Goal: Task Accomplishment & Management: Use online tool/utility

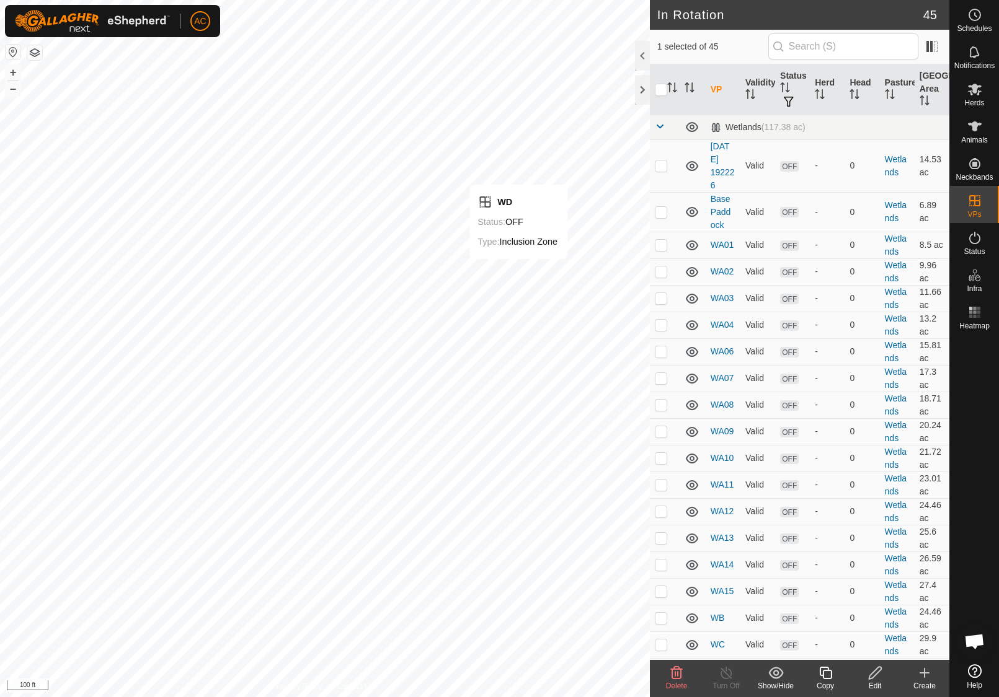
checkbox input "false"
checkbox input "true"
checkbox input "false"
click at [828, 672] on icon at bounding box center [825, 673] width 15 height 15
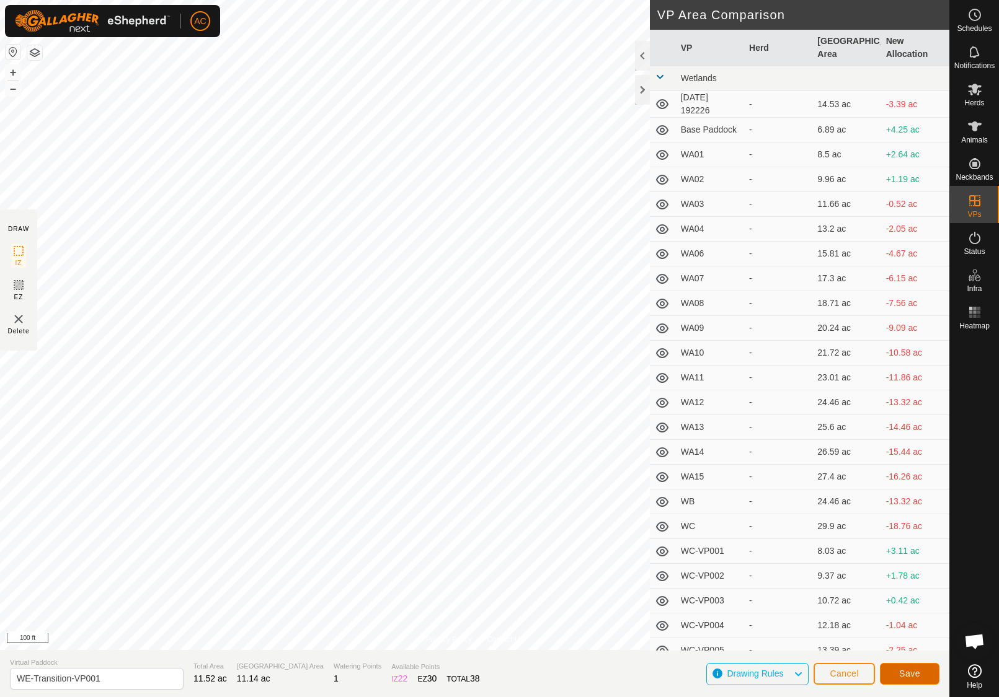
click at [920, 674] on button "Save" at bounding box center [910, 674] width 60 height 22
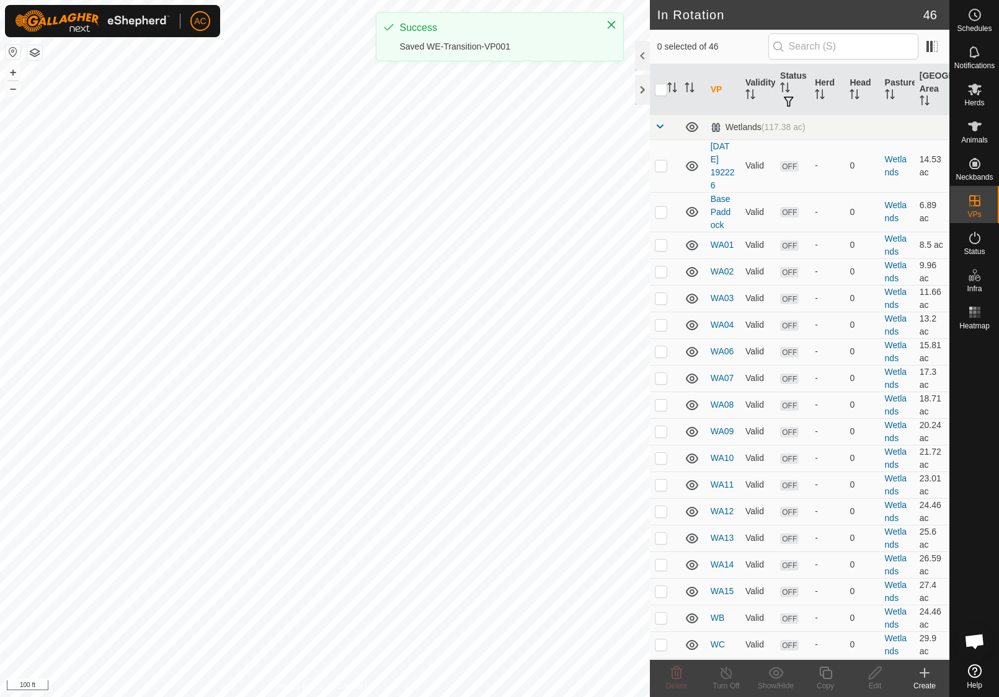
checkbox input "true"
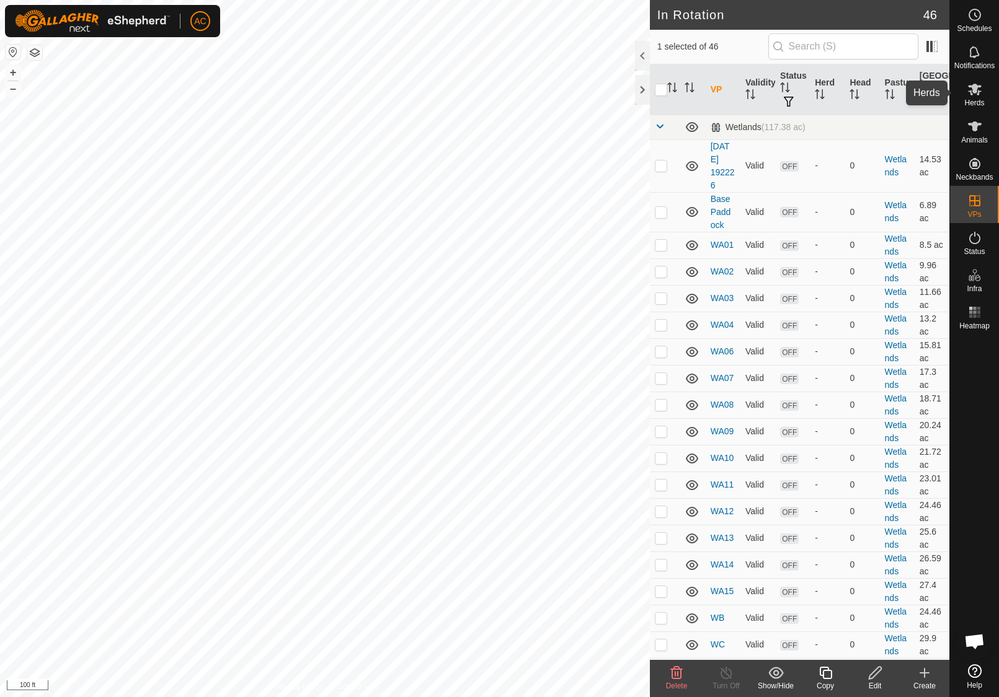
click at [979, 100] on span "Herds" at bounding box center [974, 102] width 20 height 7
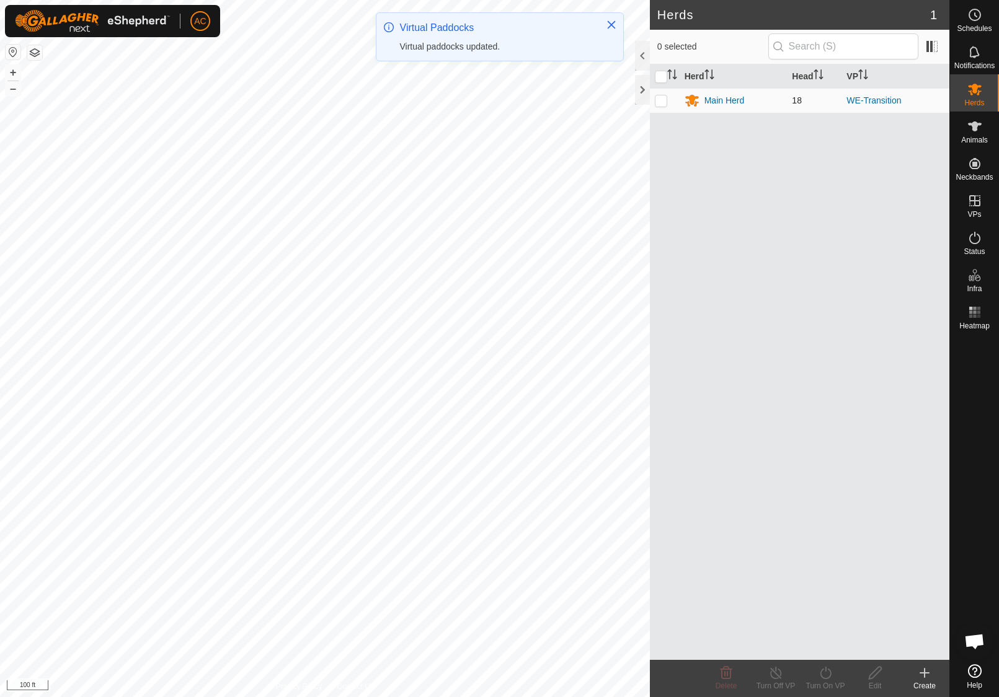
click at [660, 104] on p-checkbox at bounding box center [661, 100] width 12 height 10
checkbox input "true"
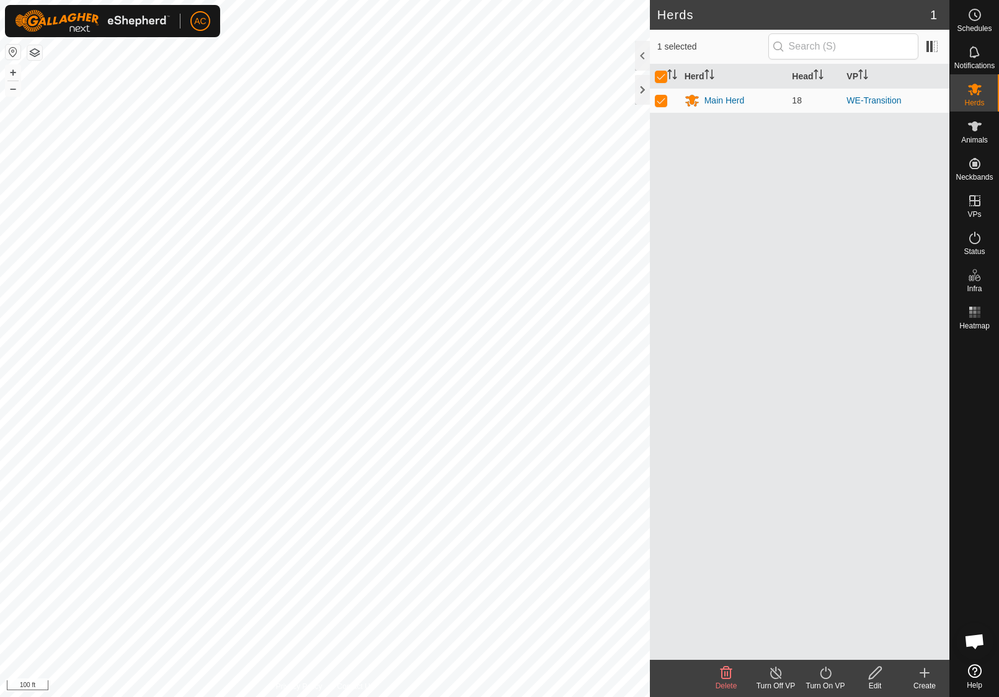
click at [833, 679] on icon at bounding box center [825, 673] width 15 height 15
click at [829, 652] on link "Now" at bounding box center [862, 646] width 123 height 25
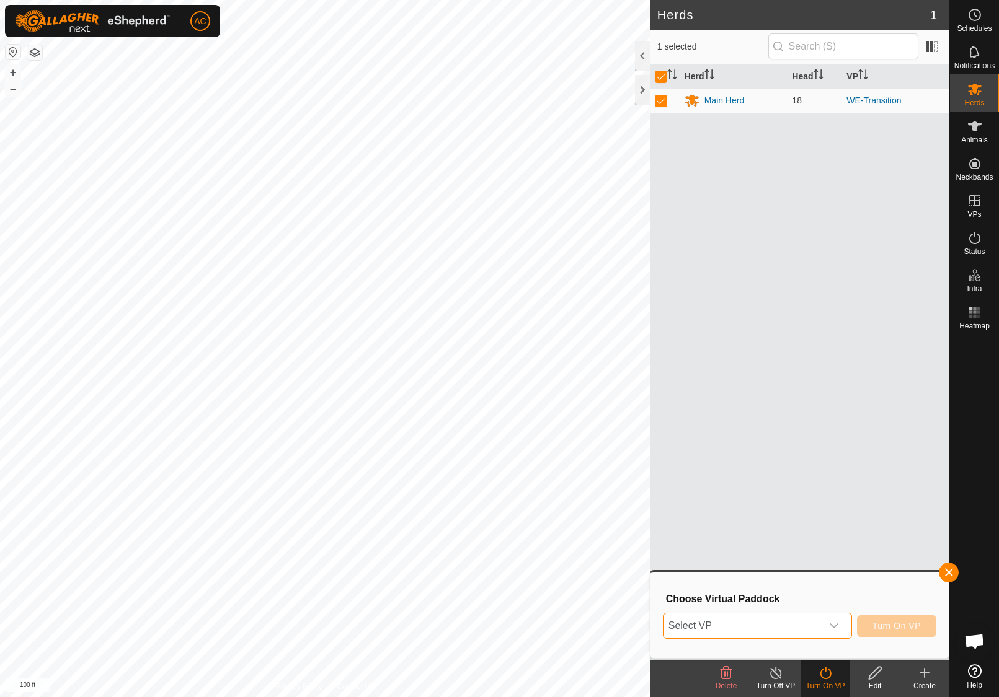
click at [701, 626] on span "Select VP" at bounding box center [742, 626] width 158 height 25
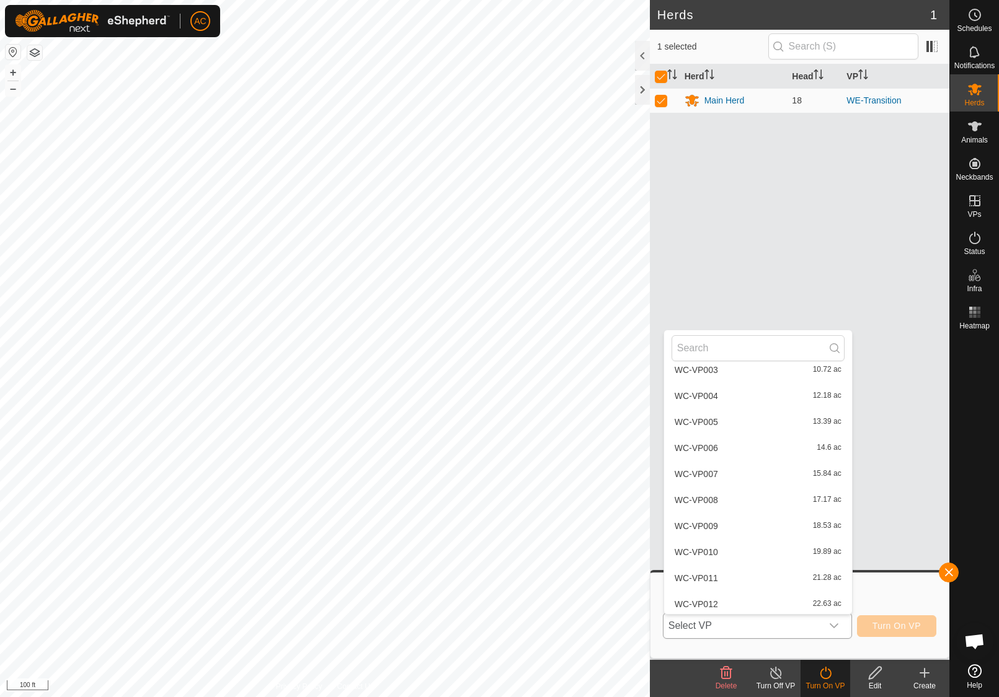
scroll to position [977, 0]
click at [704, 551] on li "WE-Transition-VP001 11.14 ac" at bounding box center [758, 549] width 188 height 25
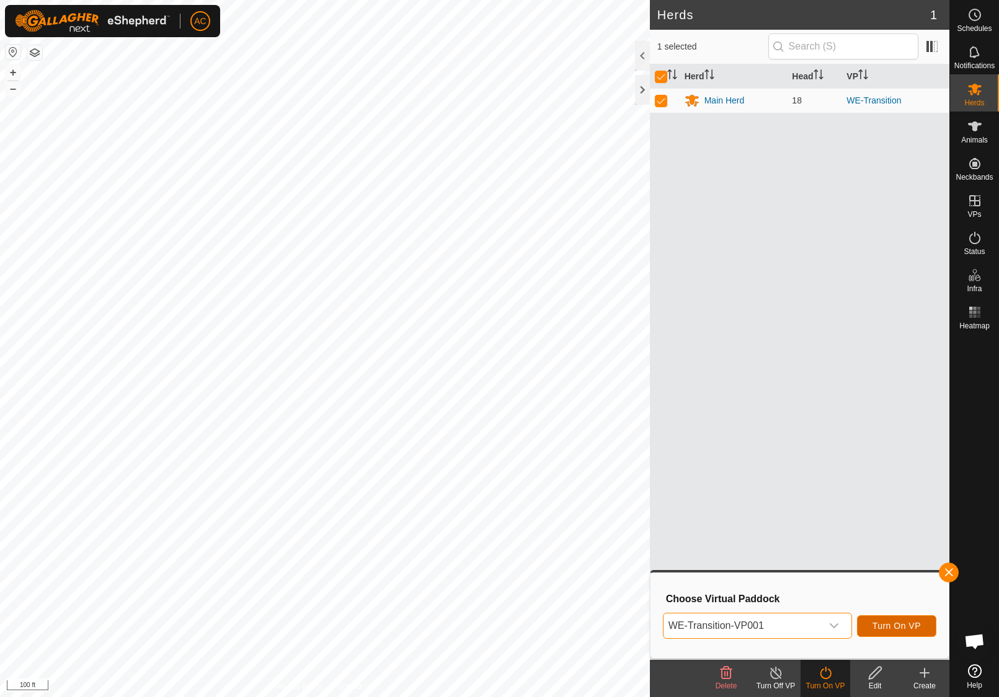
click at [901, 624] on span "Turn On VP" at bounding box center [896, 626] width 48 height 10
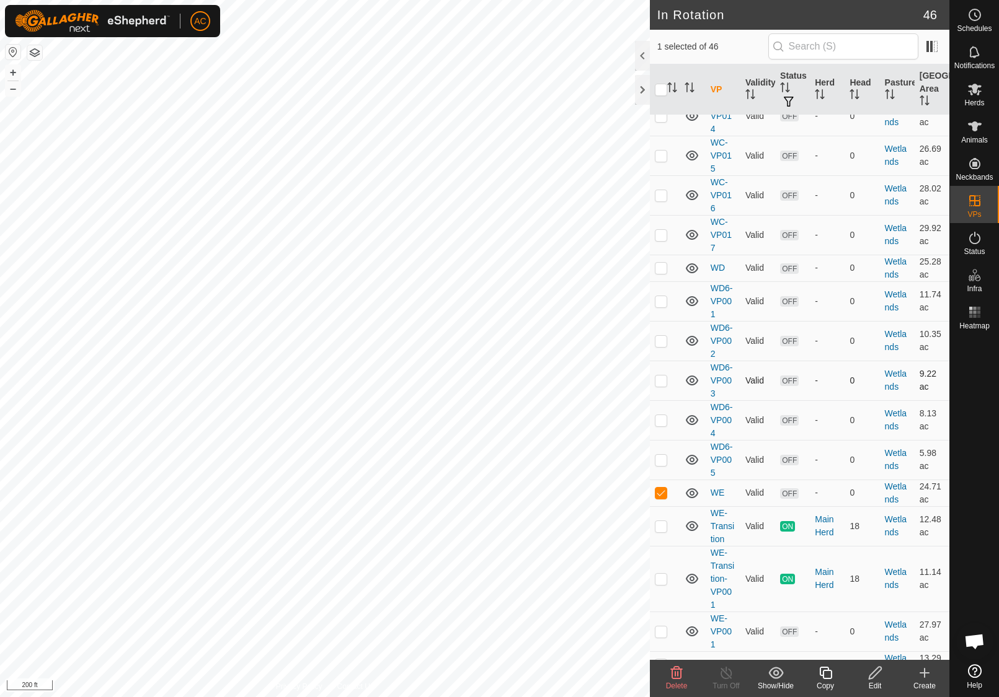
scroll to position [1097, 0]
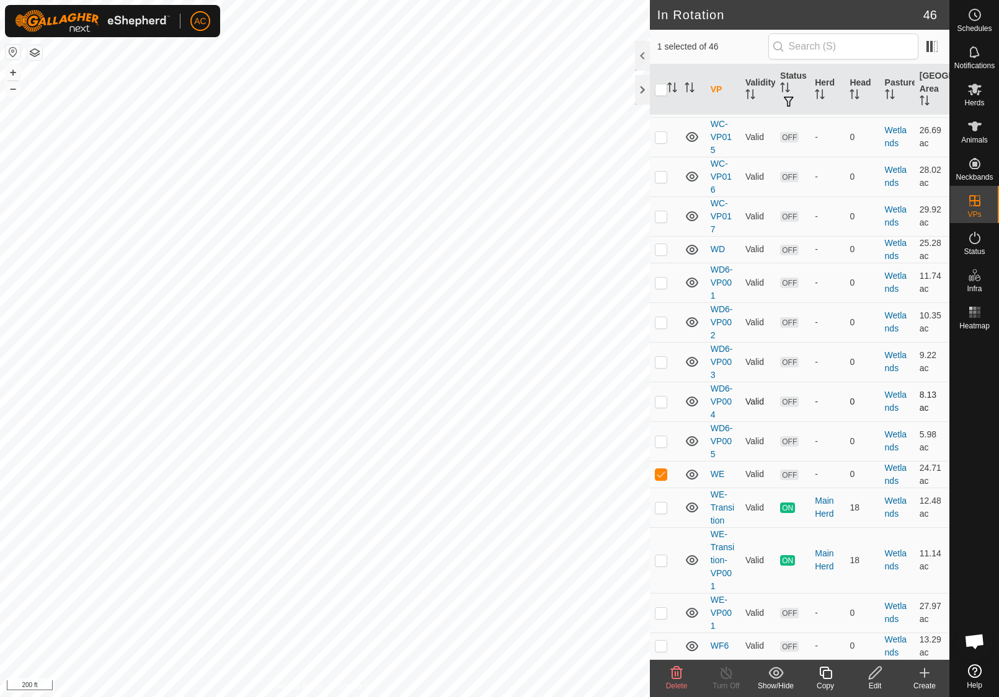
checkbox input "true"
checkbox input "false"
checkbox input "true"
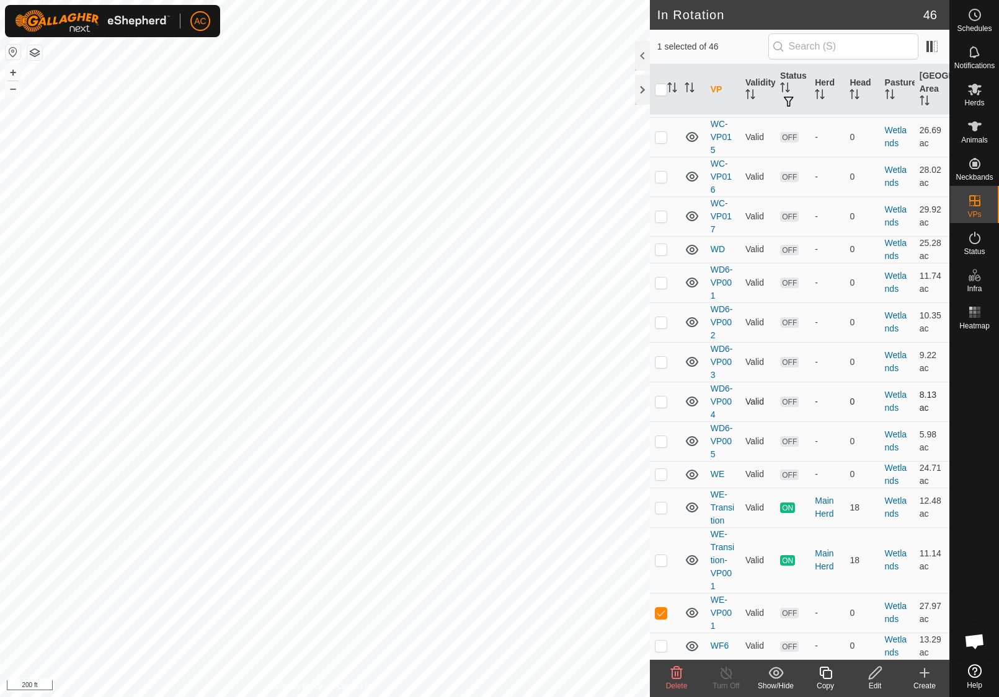
checkbox input "false"
click at [678, 679] on icon at bounding box center [677, 673] width 12 height 12
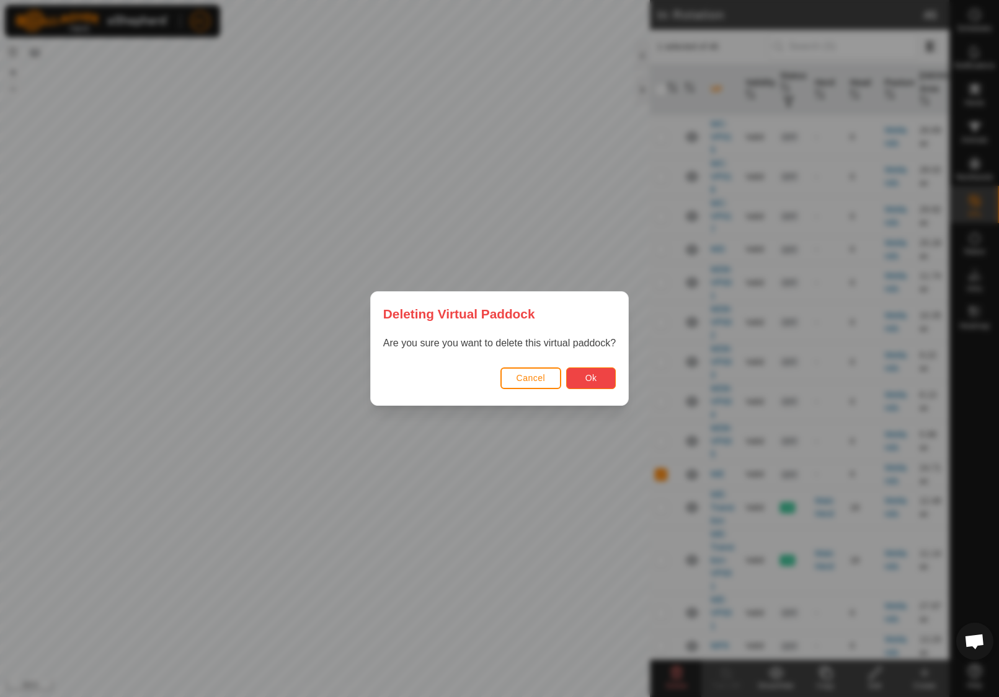
click at [591, 368] on button "Ok" at bounding box center [591, 379] width 50 height 22
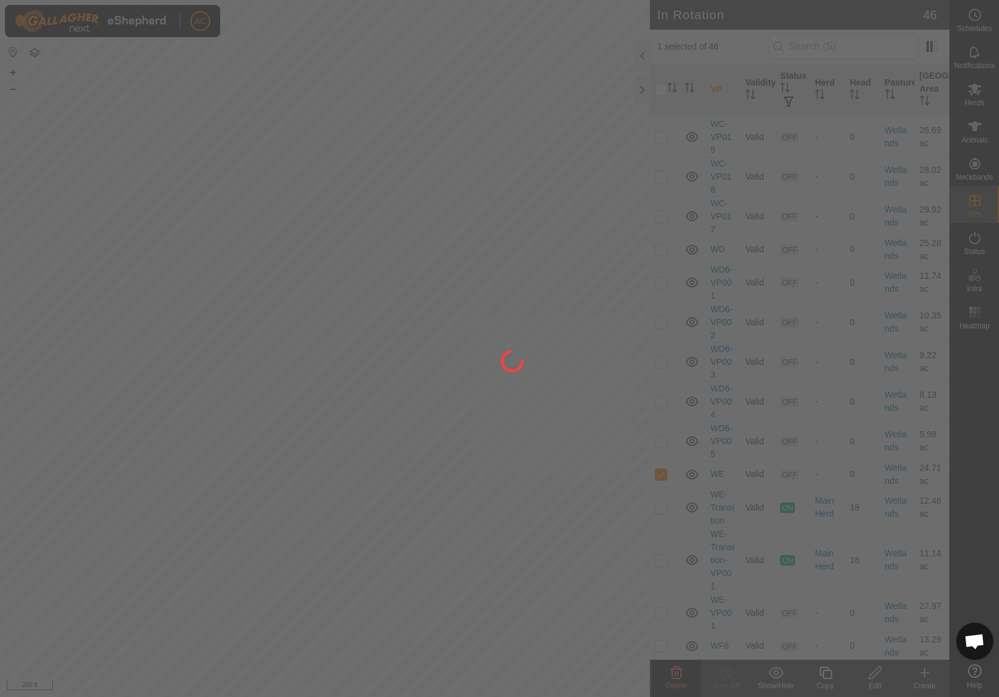
checkbox input "false"
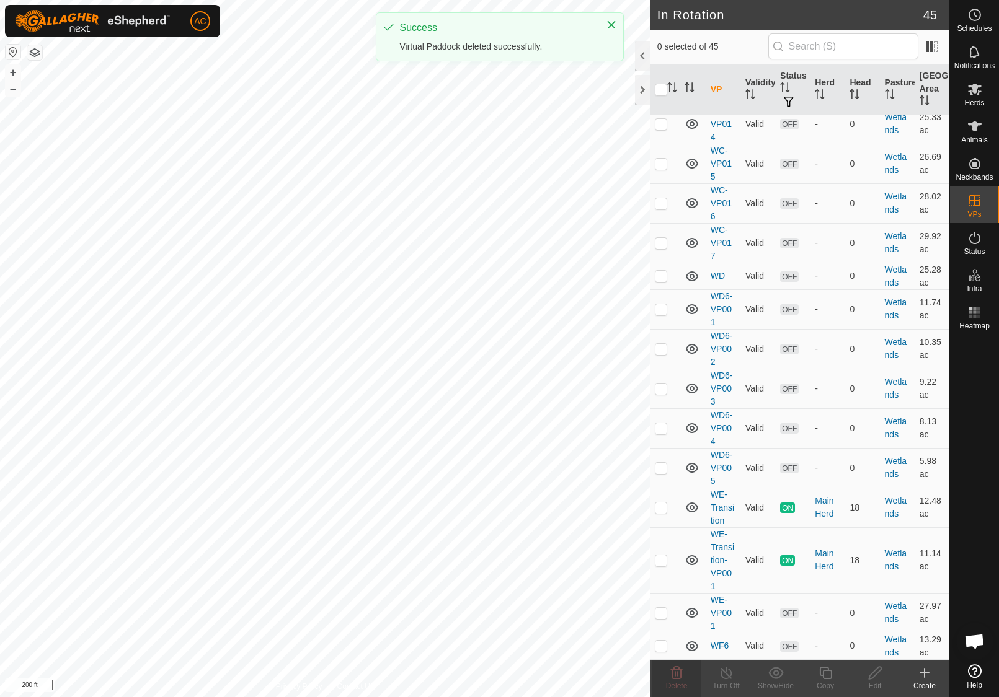
scroll to position [0, 0]
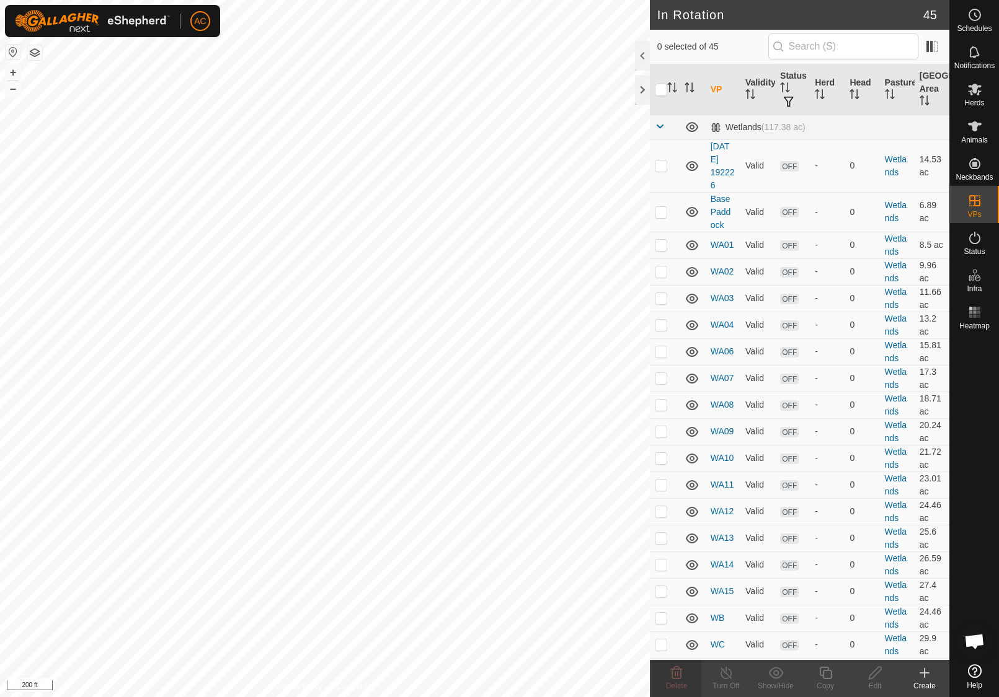
checkbox input "true"
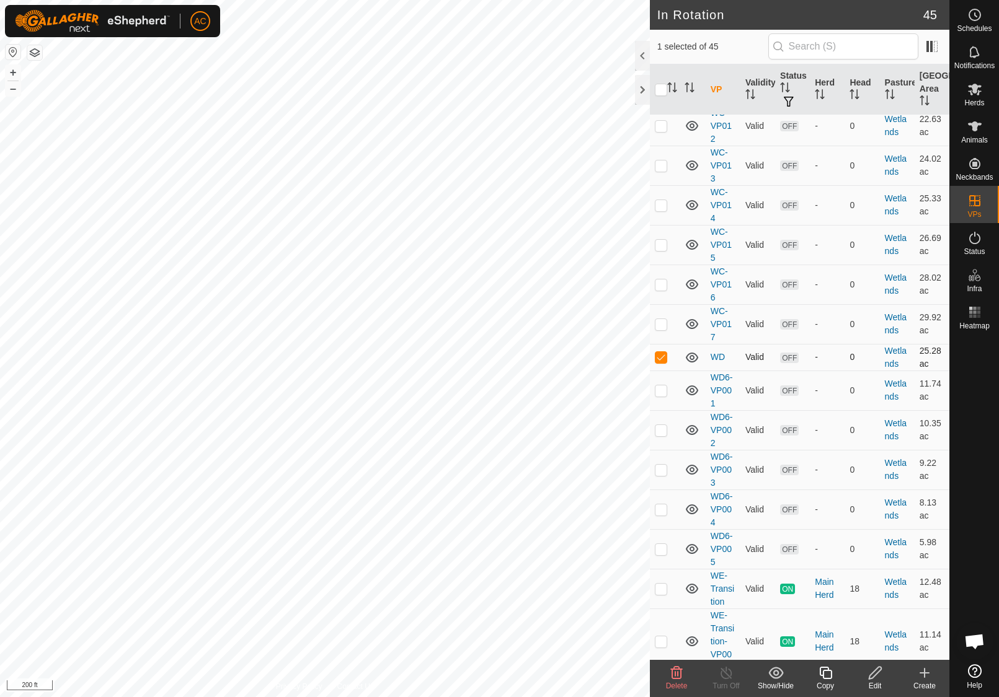
scroll to position [992, 0]
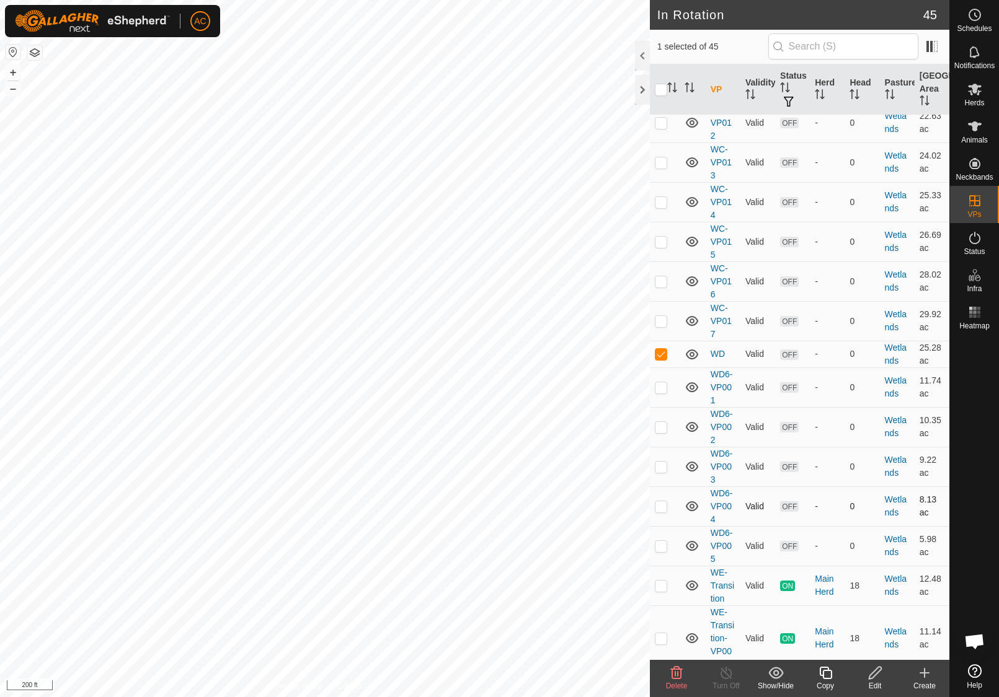
checkbox input "true"
checkbox input "false"
click at [661, 355] on p-checkbox at bounding box center [661, 354] width 12 height 10
checkbox input "false"
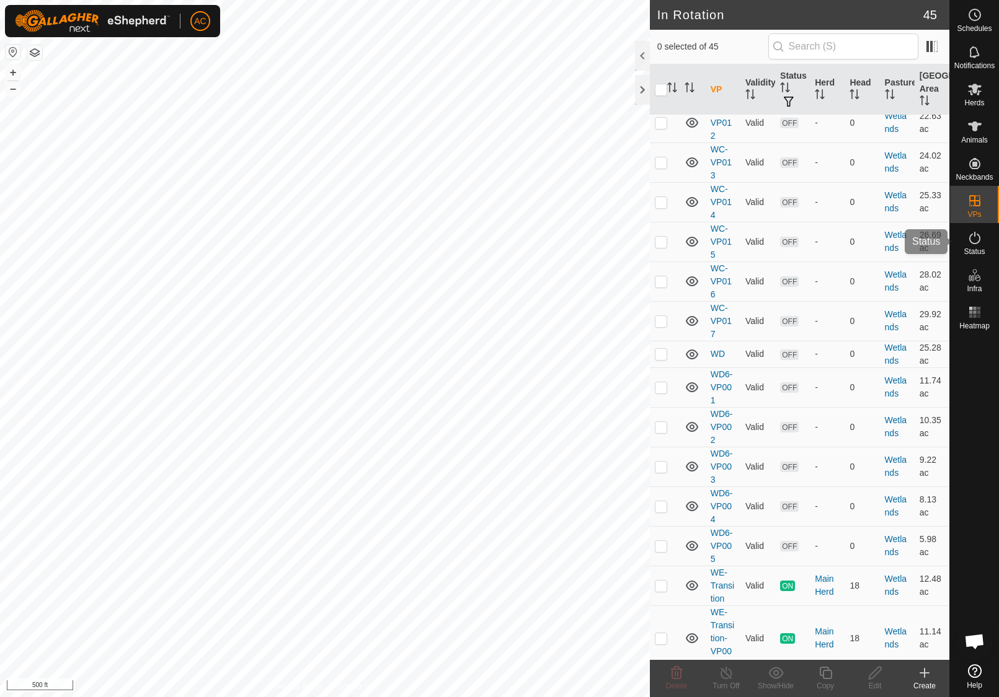
click at [971, 234] on icon at bounding box center [974, 238] width 15 height 15
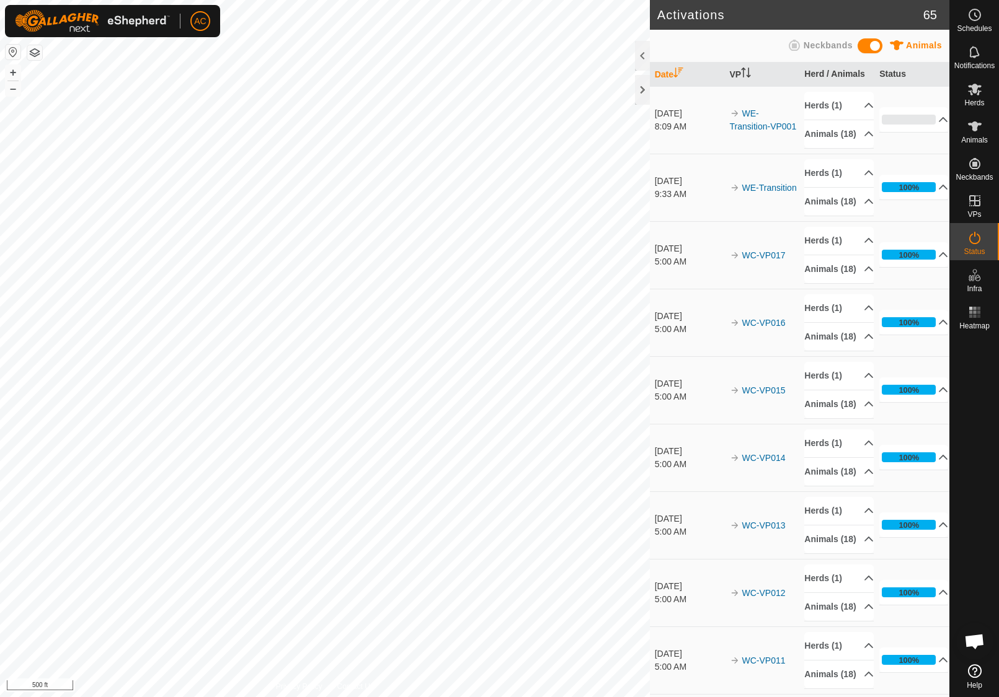
click at [976, 241] on icon at bounding box center [974, 238] width 15 height 15
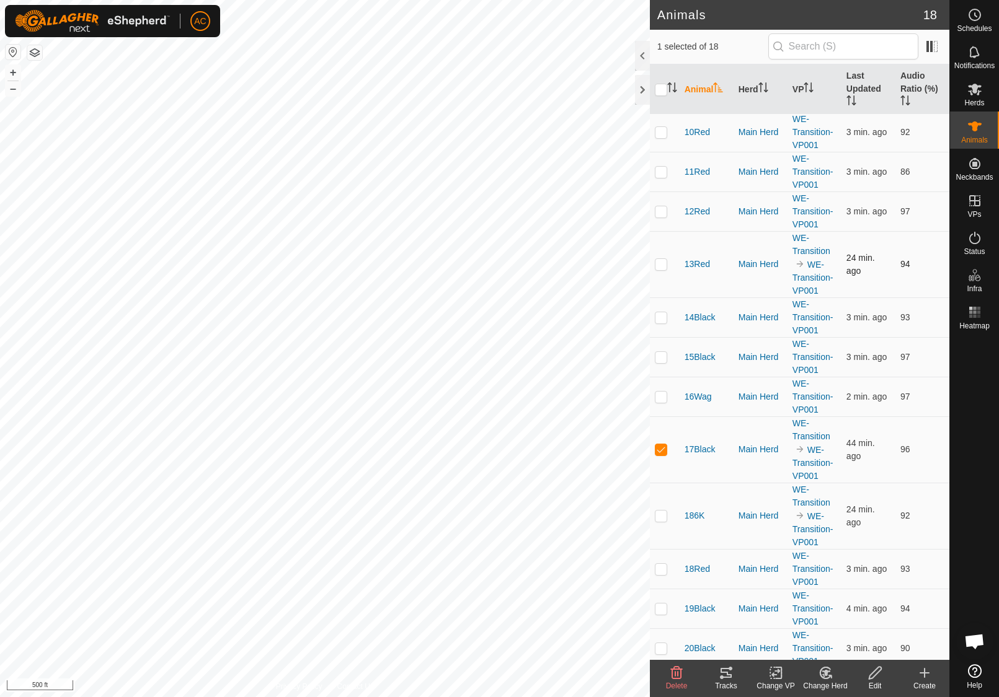
scroll to position [249, 0]
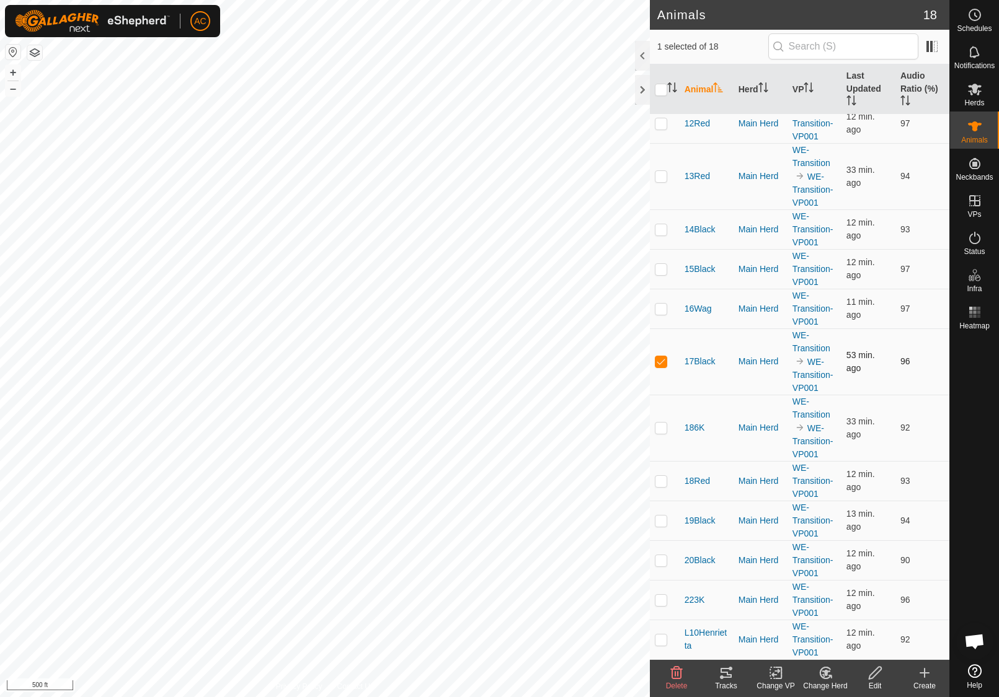
click at [661, 362] on p-checkbox at bounding box center [661, 361] width 12 height 10
checkbox input "false"
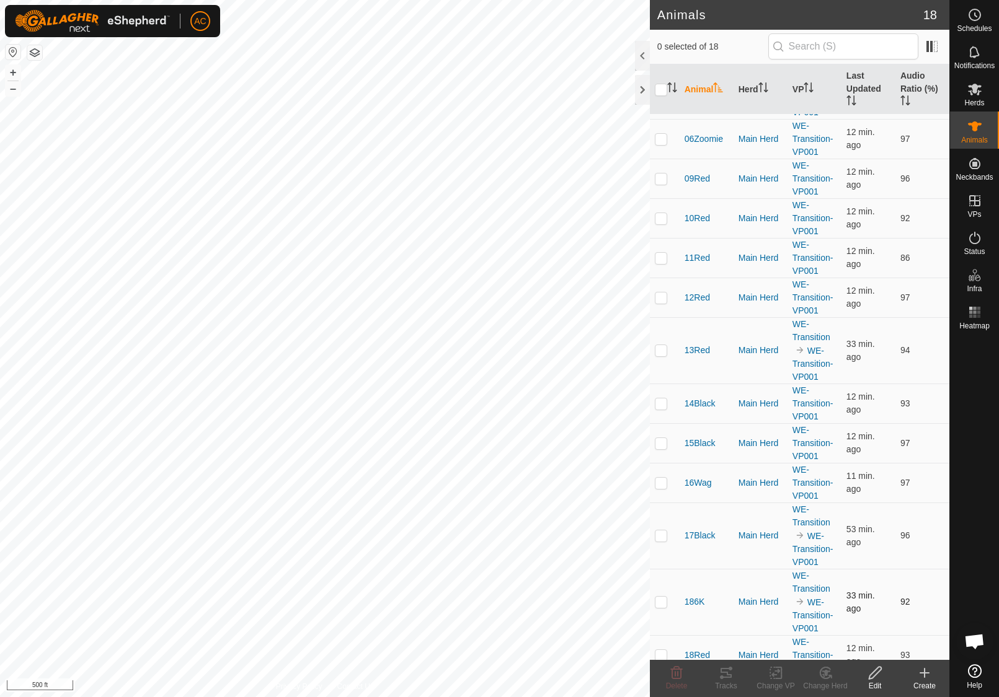
scroll to position [0, 0]
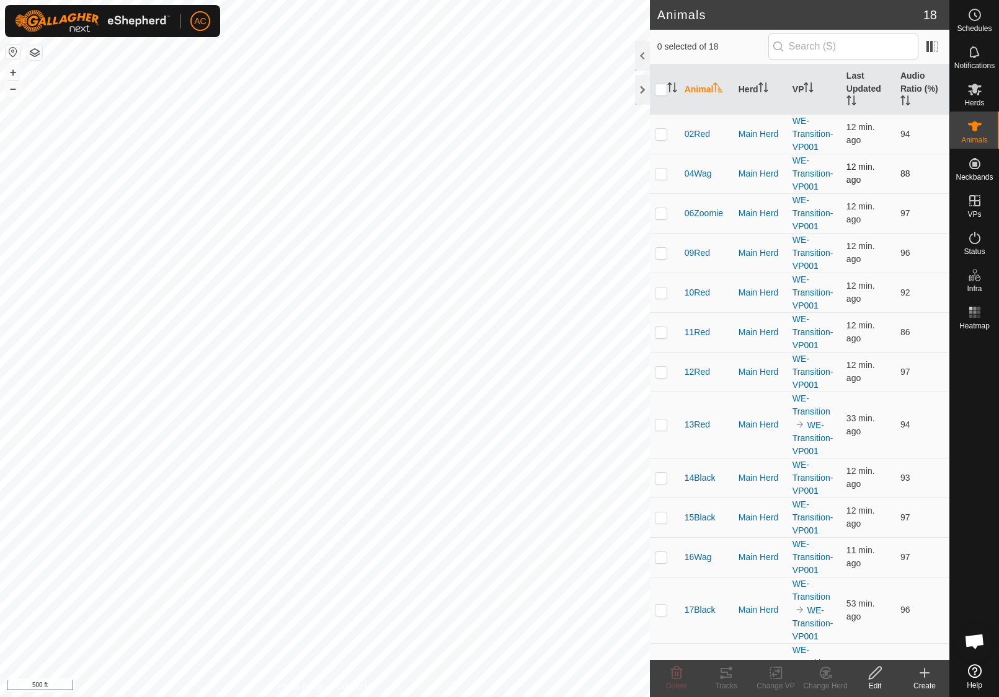
click at [658, 172] on p-checkbox at bounding box center [661, 174] width 12 height 10
checkbox input "true"
click at [727, 676] on icon at bounding box center [726, 673] width 15 height 15
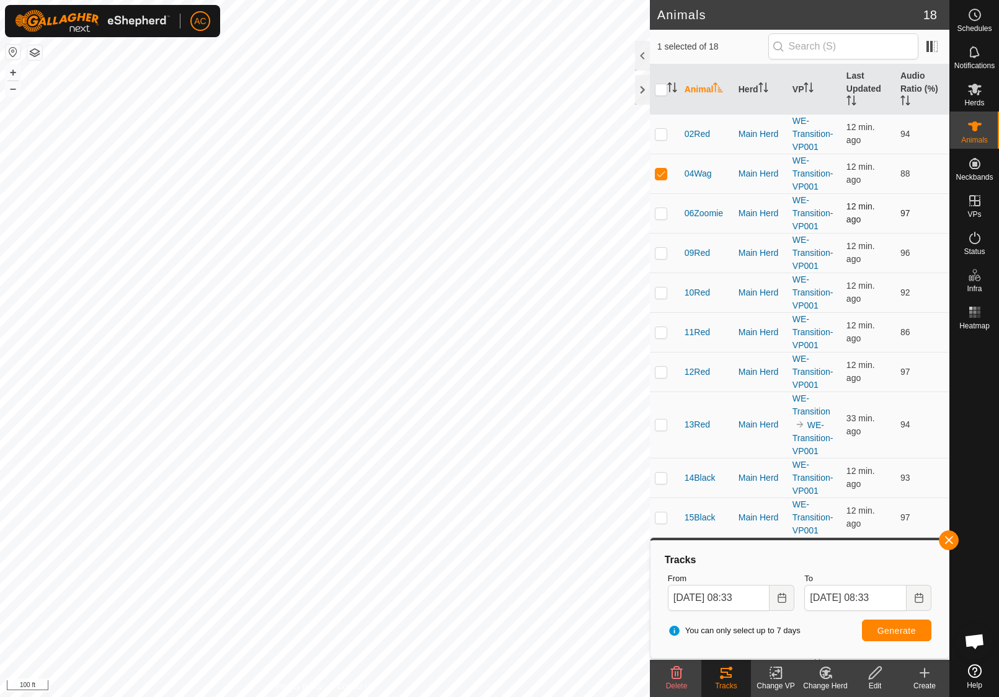
drag, startPoint x: 660, startPoint y: 216, endPoint x: 658, endPoint y: 205, distance: 11.4
click at [660, 217] on p-checkbox at bounding box center [661, 213] width 12 height 10
checkbox input "true"
click at [665, 170] on p-checkbox at bounding box center [661, 174] width 12 height 10
checkbox input "false"
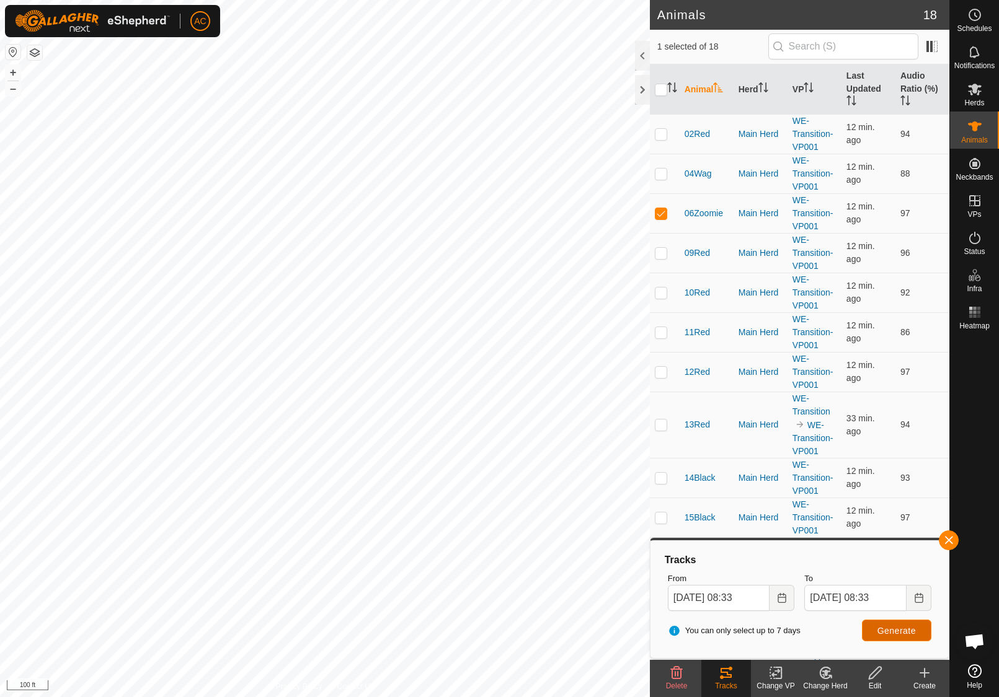
click at [924, 639] on button "Generate" at bounding box center [896, 631] width 69 height 22
click at [662, 249] on p-checkbox at bounding box center [661, 253] width 12 height 10
checkbox input "true"
click at [661, 205] on td at bounding box center [665, 213] width 30 height 40
checkbox input "false"
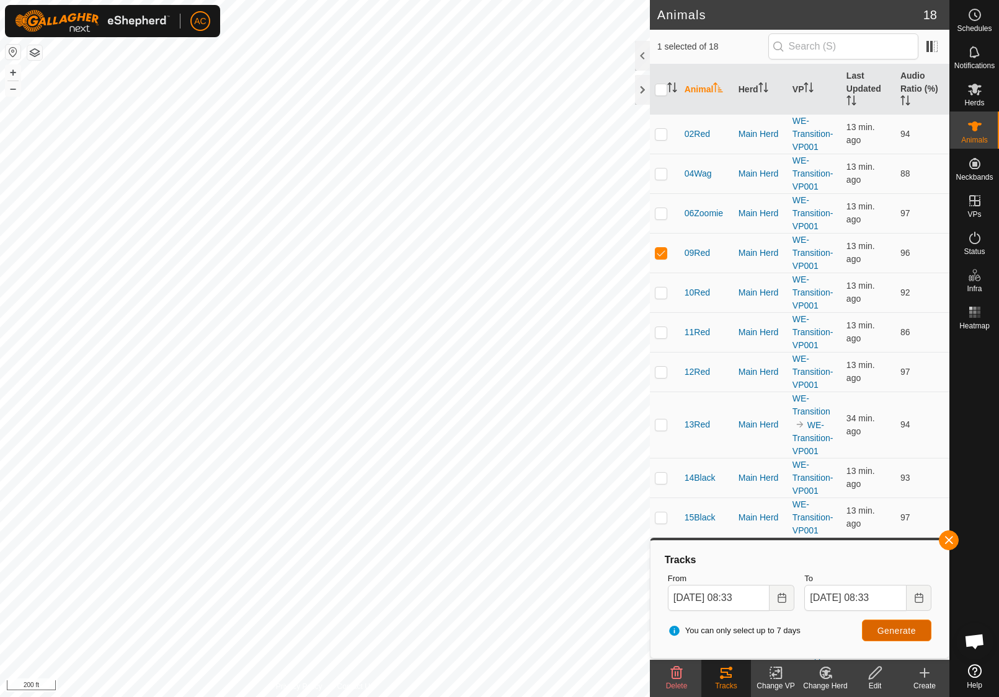
click at [910, 634] on span "Generate" at bounding box center [896, 631] width 38 height 10
click at [661, 255] on p-checkbox at bounding box center [661, 253] width 12 height 10
checkbox input "false"
click at [947, 541] on button "button" at bounding box center [949, 541] width 20 height 20
